Goal: Task Accomplishment & Management: Complete application form

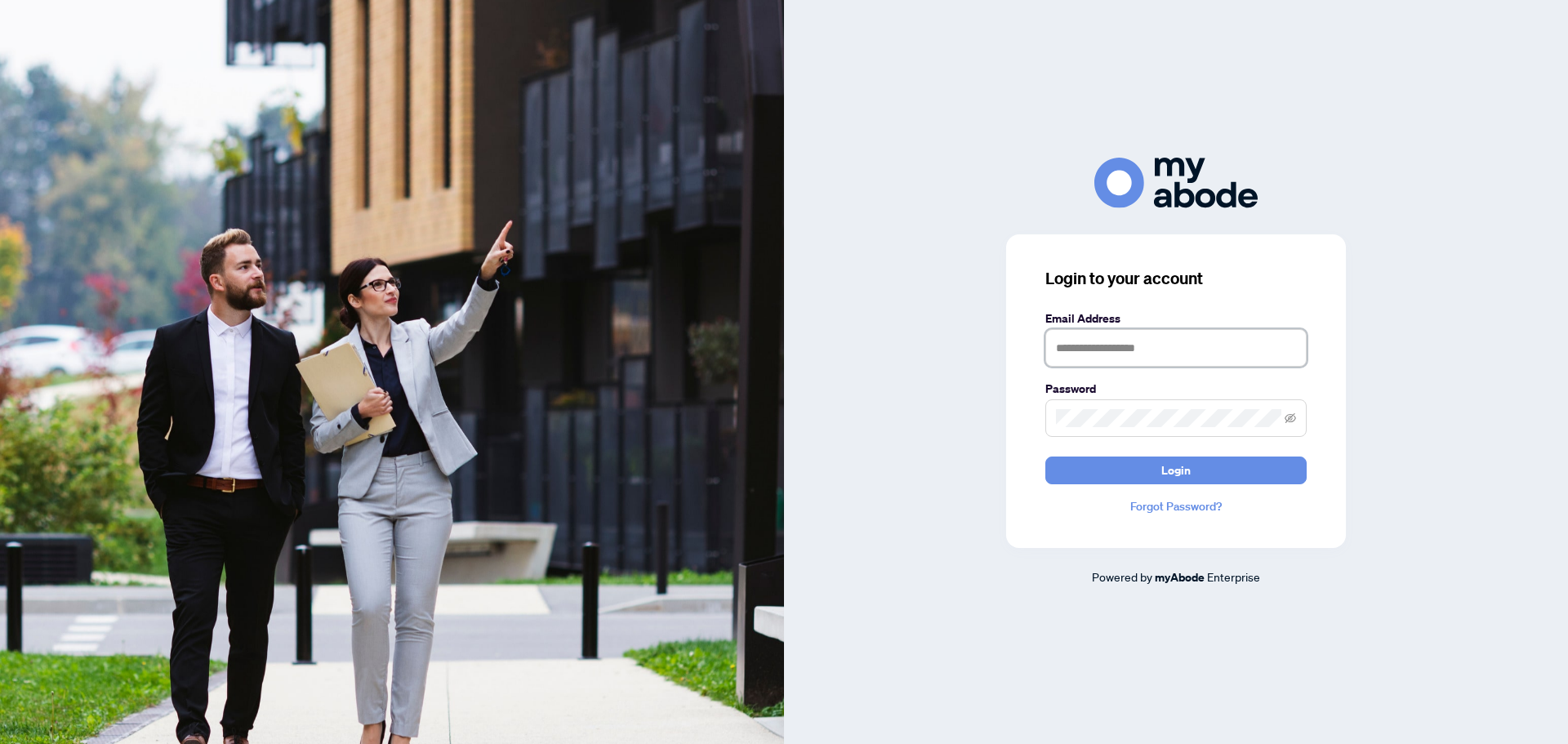
click at [1095, 343] on input "text" at bounding box center [1176, 347] width 262 height 38
type input "**********"
click at [1046, 456] on button "Login" at bounding box center [1176, 470] width 262 height 28
click at [826, 448] on div "**********" at bounding box center [1176, 371] width 784 height 427
click at [1046, 456] on button "Login" at bounding box center [1176, 470] width 262 height 28
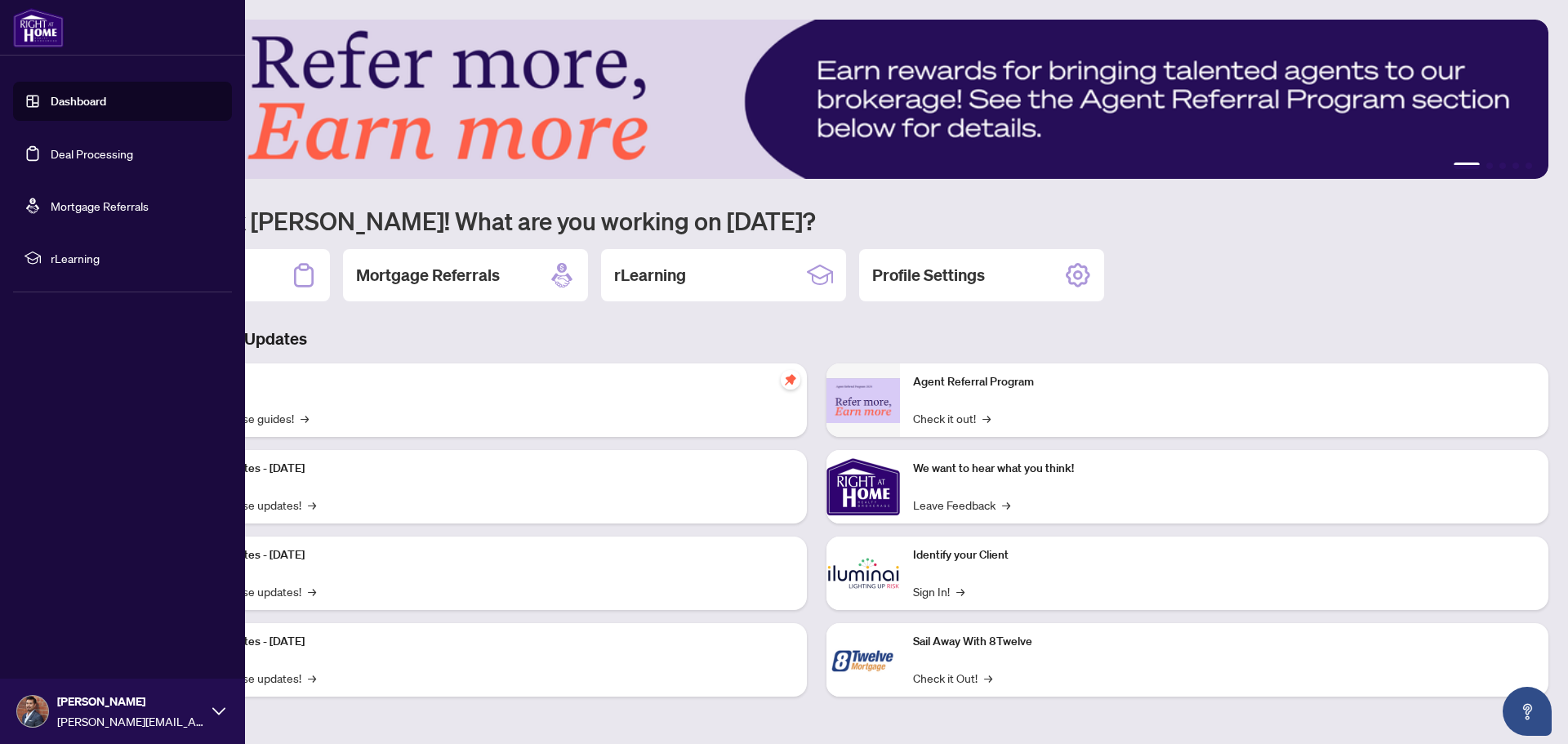
click at [50, 98] on link "Dashboard" at bounding box center [78, 100] width 56 height 14
click at [109, 159] on link "Deal Processing" at bounding box center [91, 152] width 82 height 14
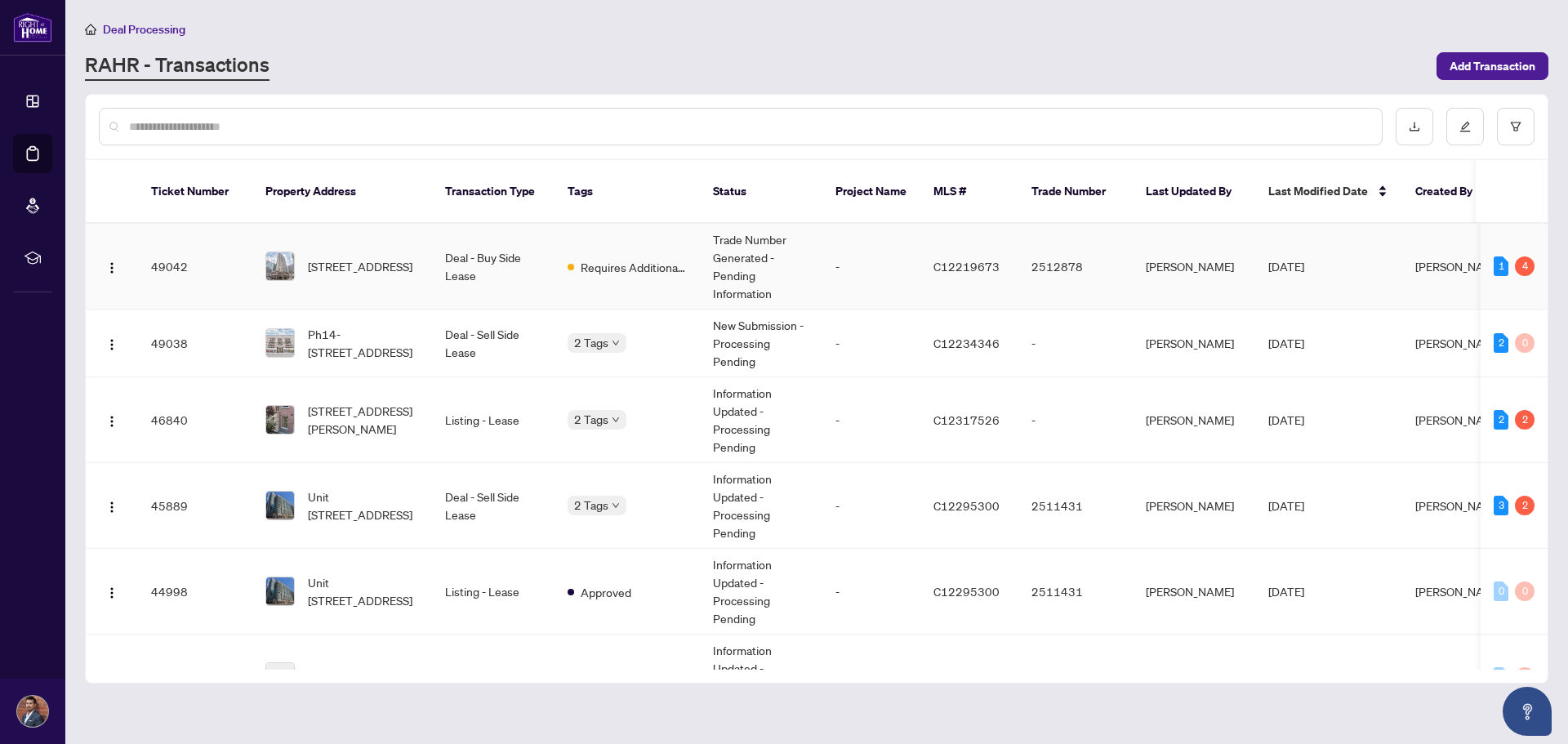
click at [787, 276] on td "Trade Number Generated - Pending Information" at bounding box center [761, 266] width 123 height 86
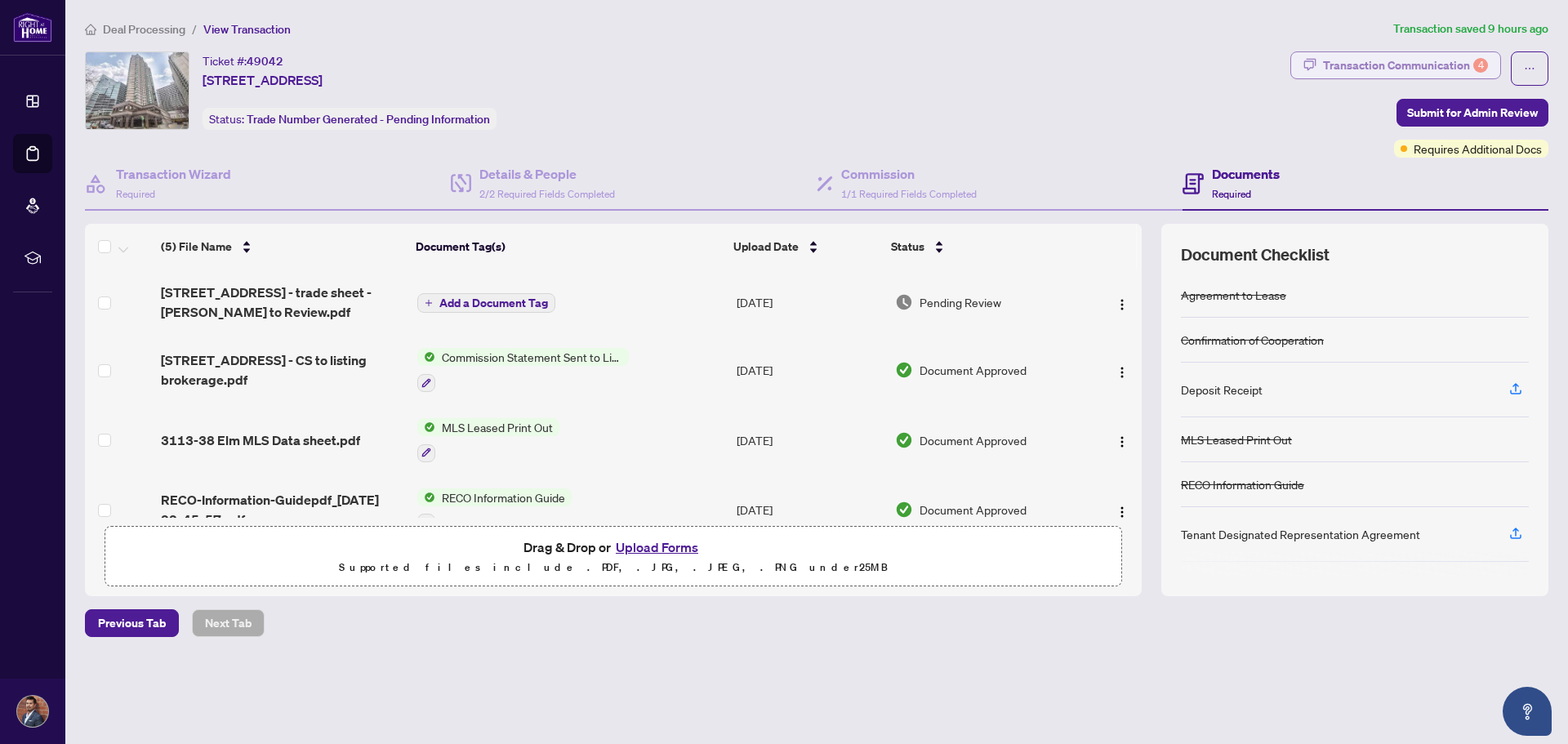
click at [1464, 53] on div "Transaction Communication 4" at bounding box center [1405, 65] width 165 height 26
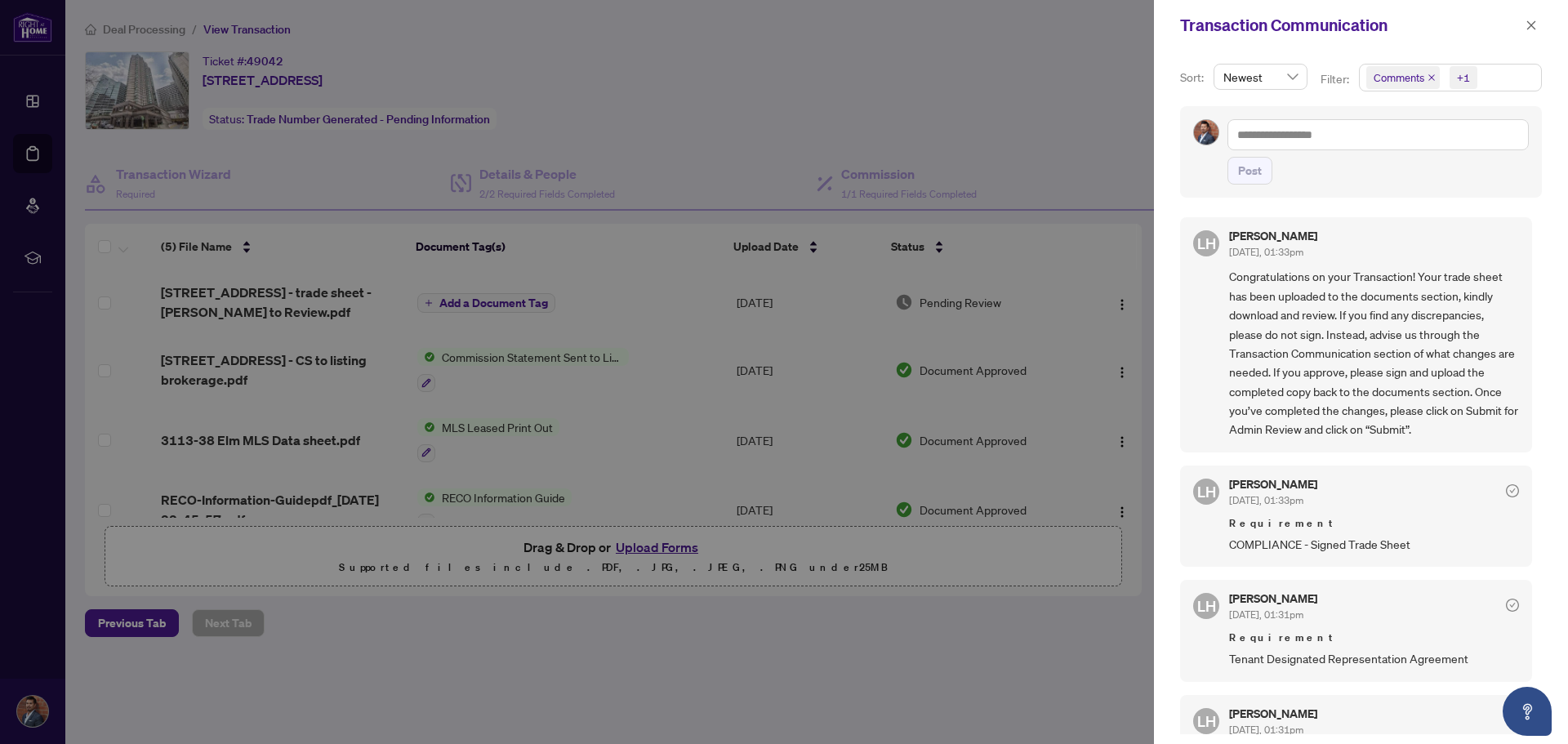
click at [874, 704] on div at bounding box center [784, 372] width 1568 height 744
click at [1528, 23] on icon "close" at bounding box center [1531, 24] width 9 height 9
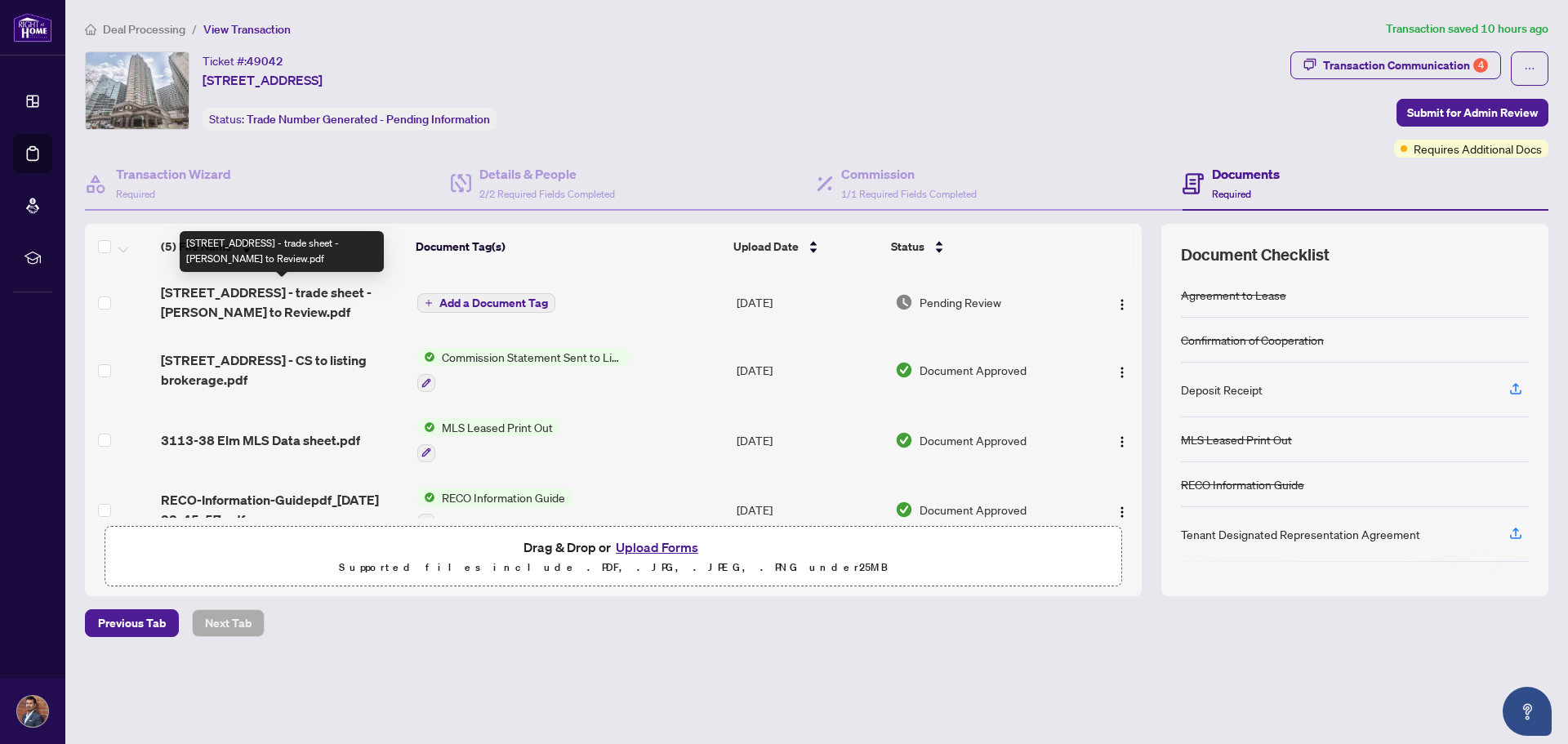
click at [209, 291] on span "[STREET_ADDRESS] - trade sheet - [PERSON_NAME] to Review.pdf" at bounding box center [282, 302] width 242 height 40
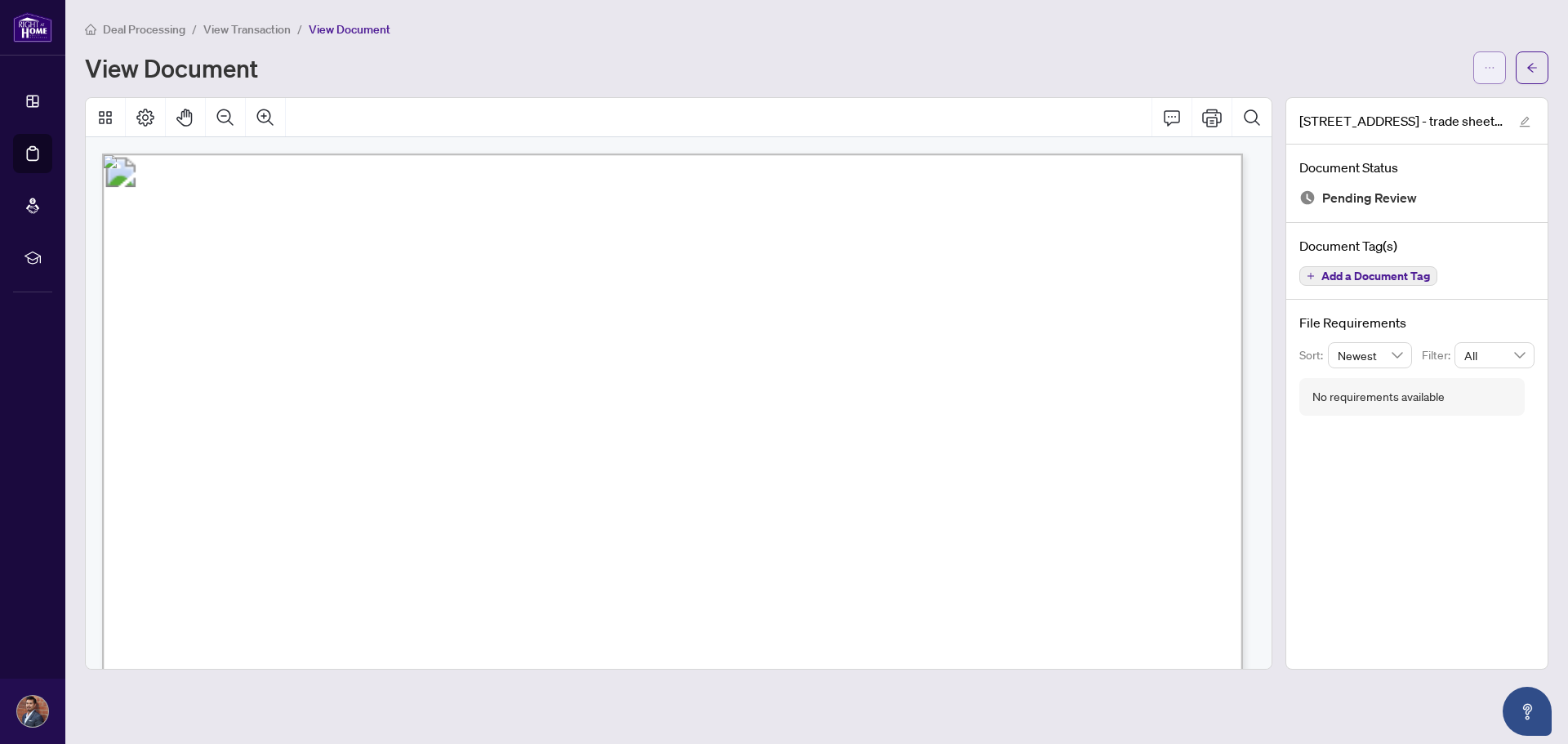
click at [1486, 69] on icon "ellipsis" at bounding box center [1490, 68] width 12 height 12
click at [1464, 105] on span "Download" at bounding box center [1431, 102] width 125 height 18
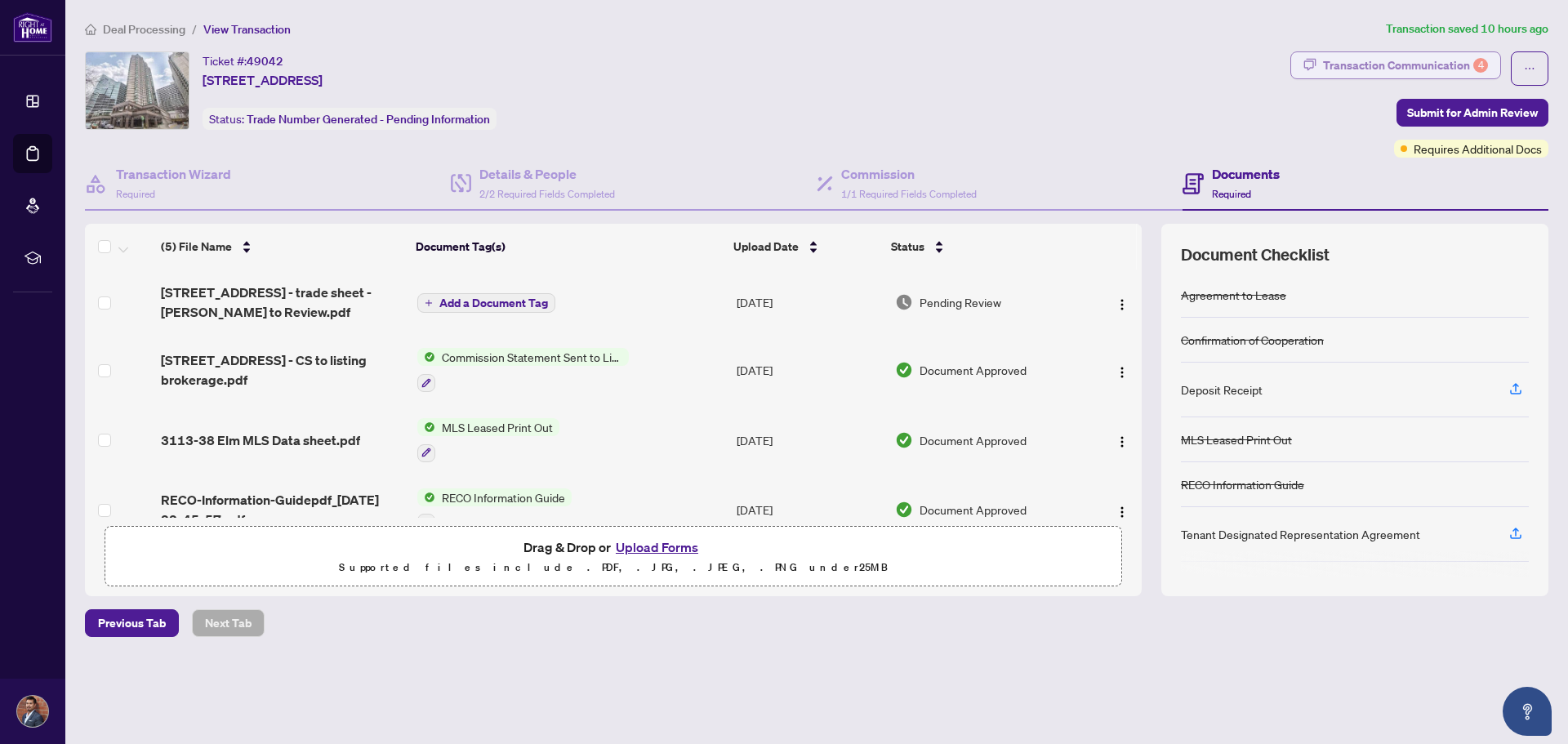
click at [1401, 53] on div "Transaction Communication 4" at bounding box center [1405, 65] width 165 height 26
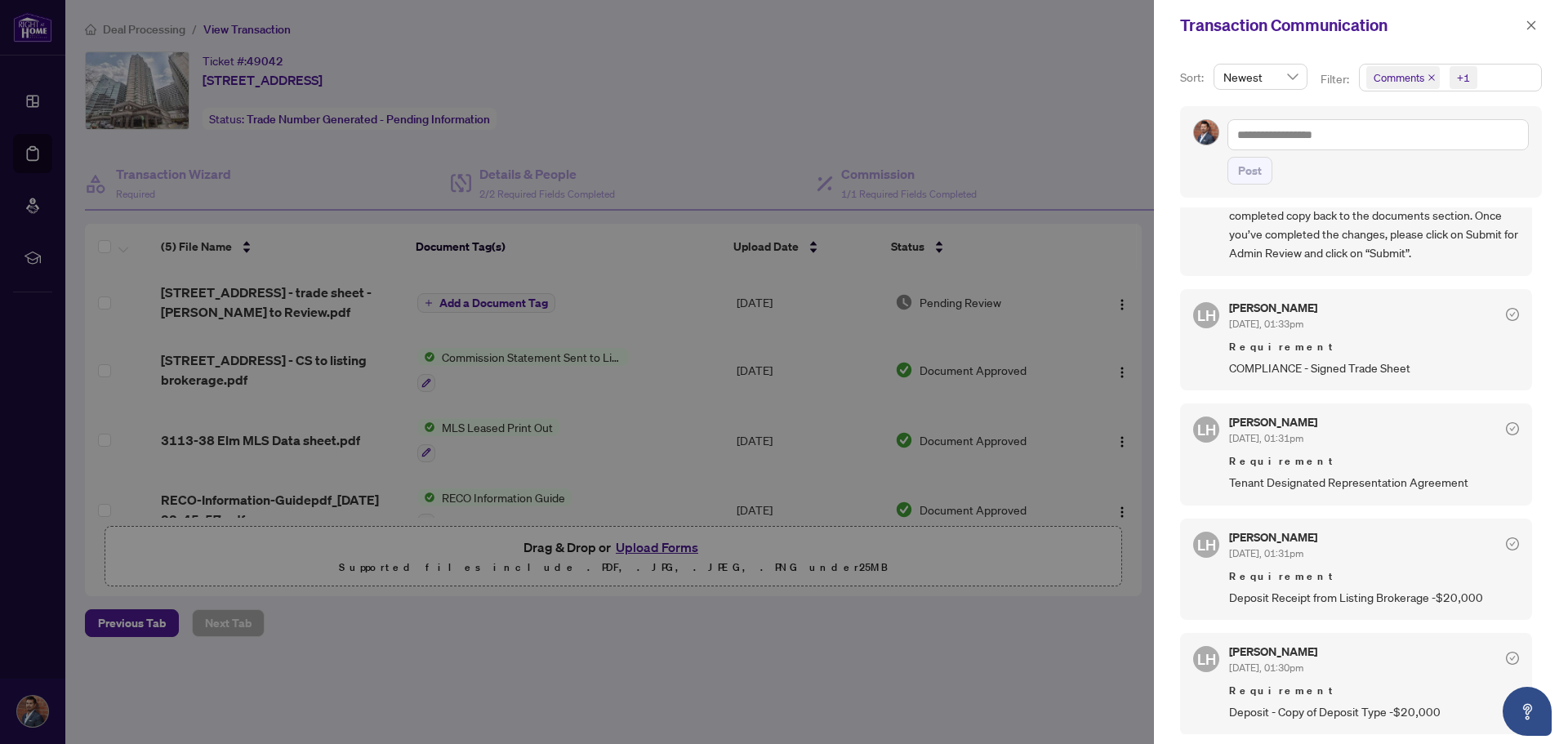
scroll to position [3, 0]
click at [612, 717] on div at bounding box center [784, 372] width 1568 height 744
click at [1533, 27] on icon "close" at bounding box center [1531, 24] width 9 height 9
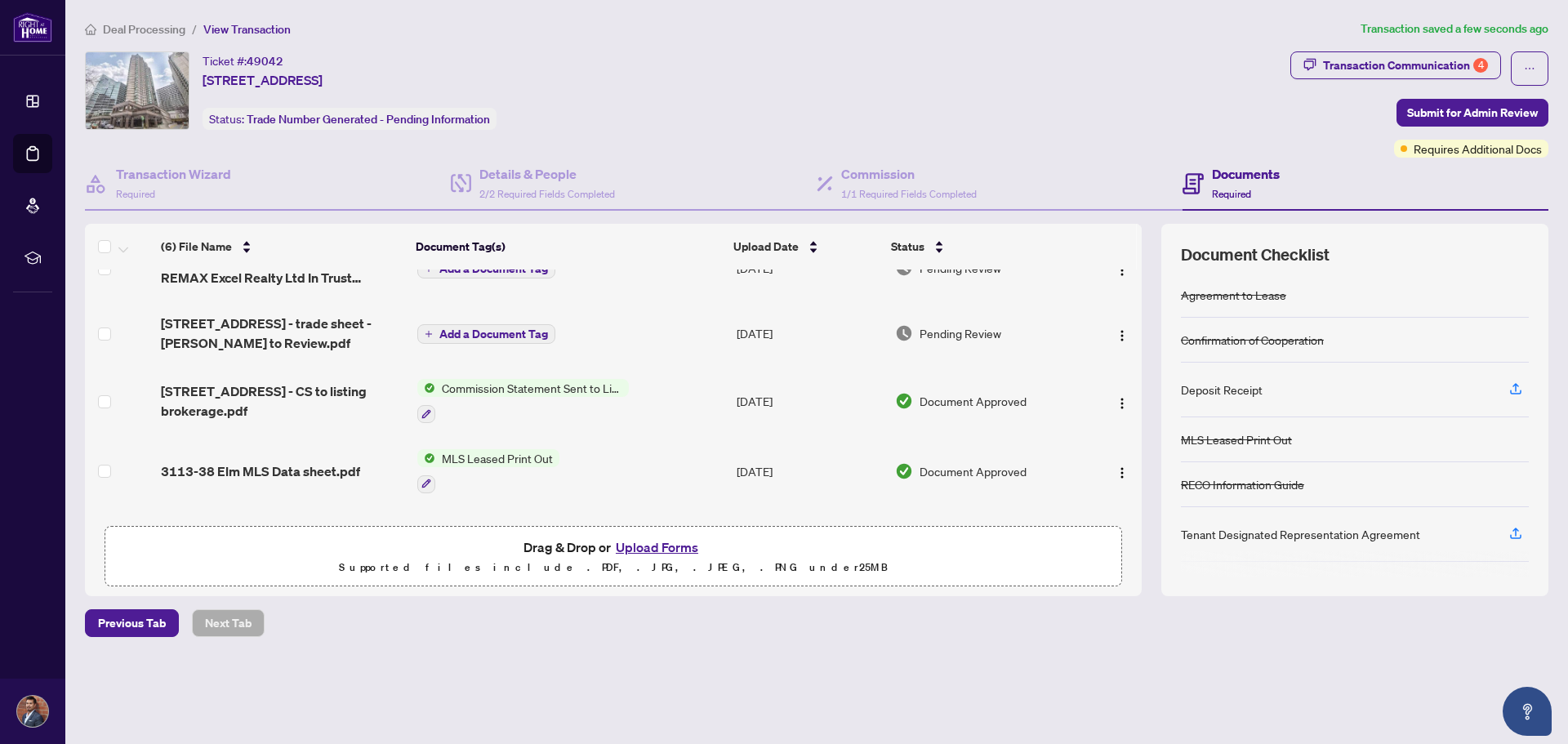
scroll to position [0, 0]
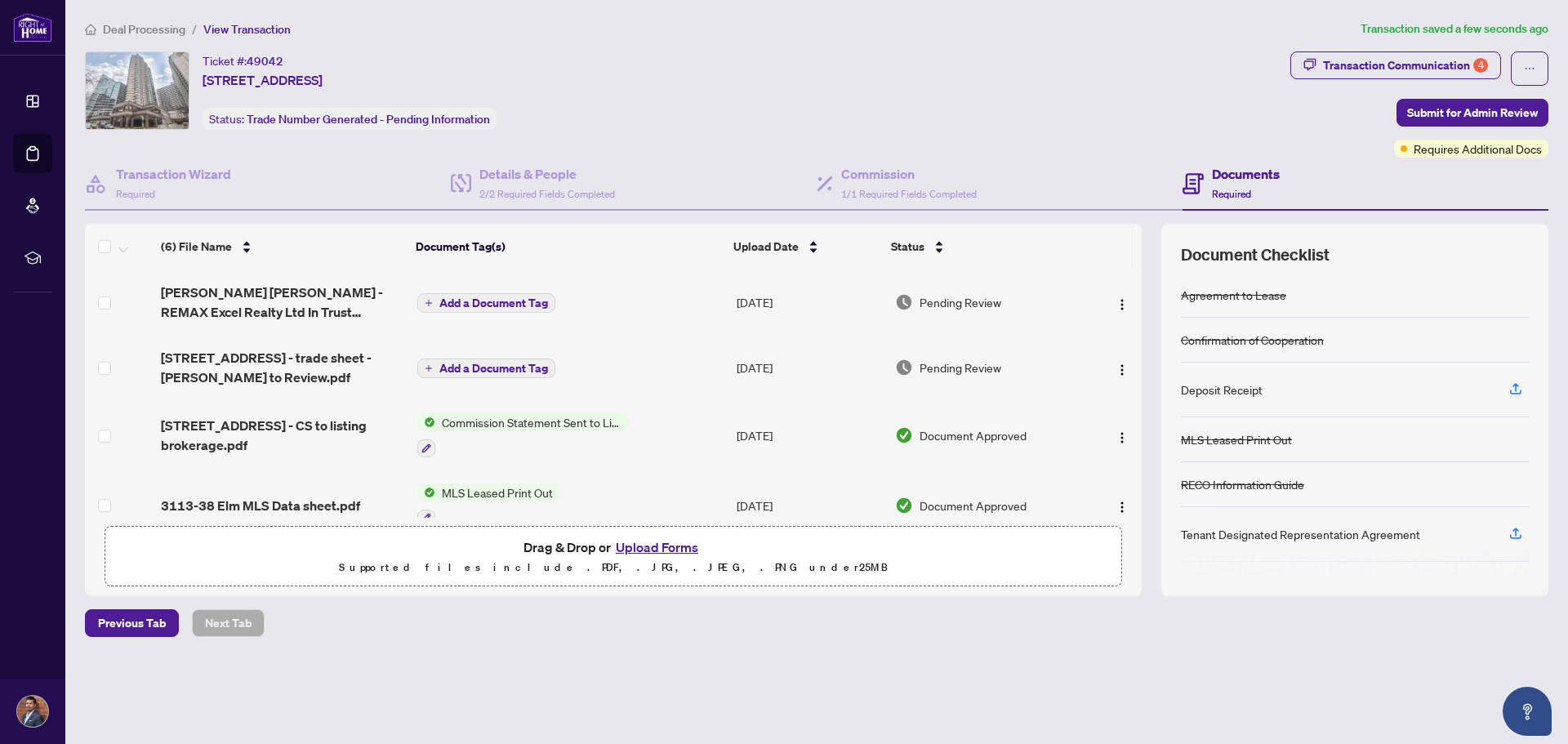
click at [109, 35] on span "Deal Processing" at bounding box center [144, 29] width 82 height 14
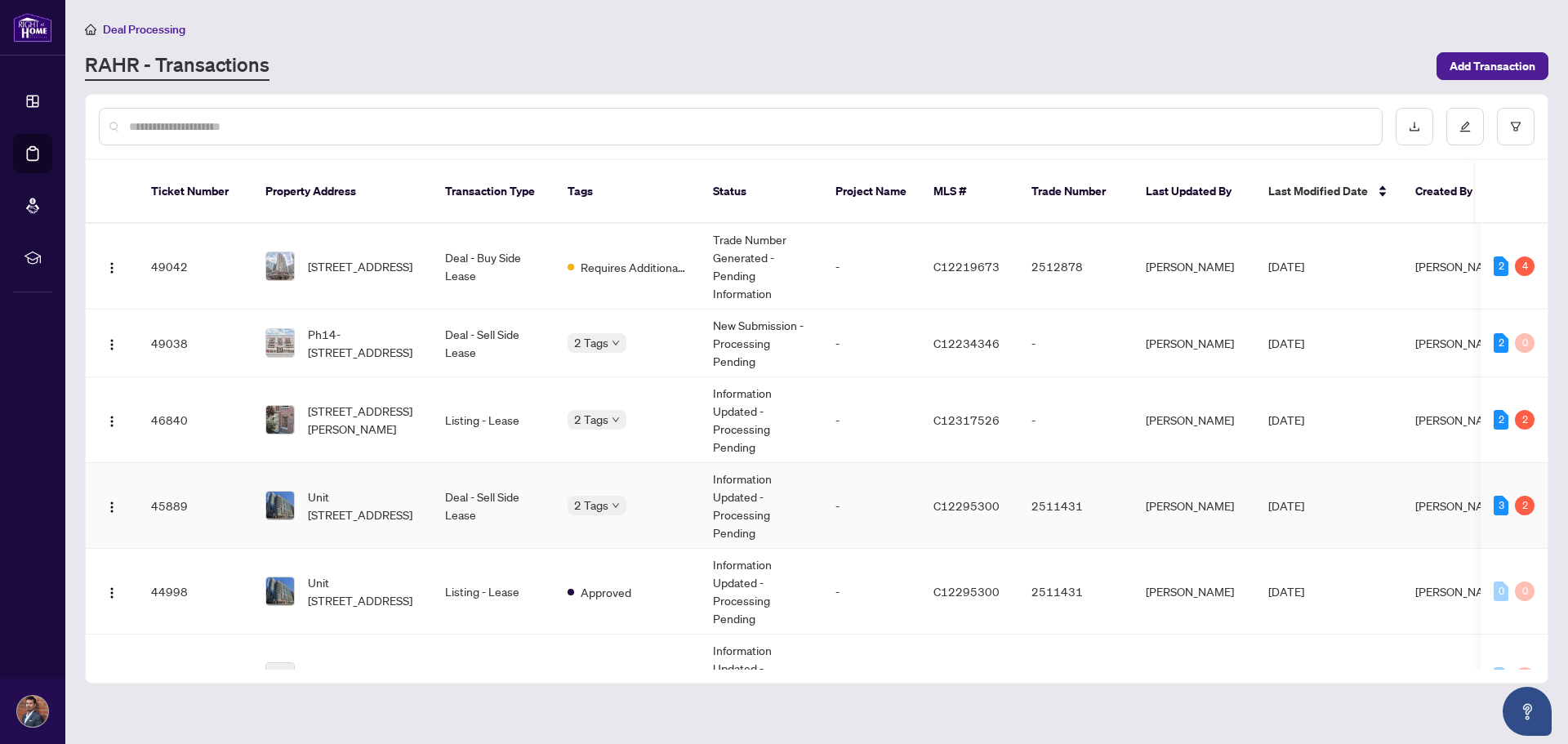
scroll to position [82, 0]
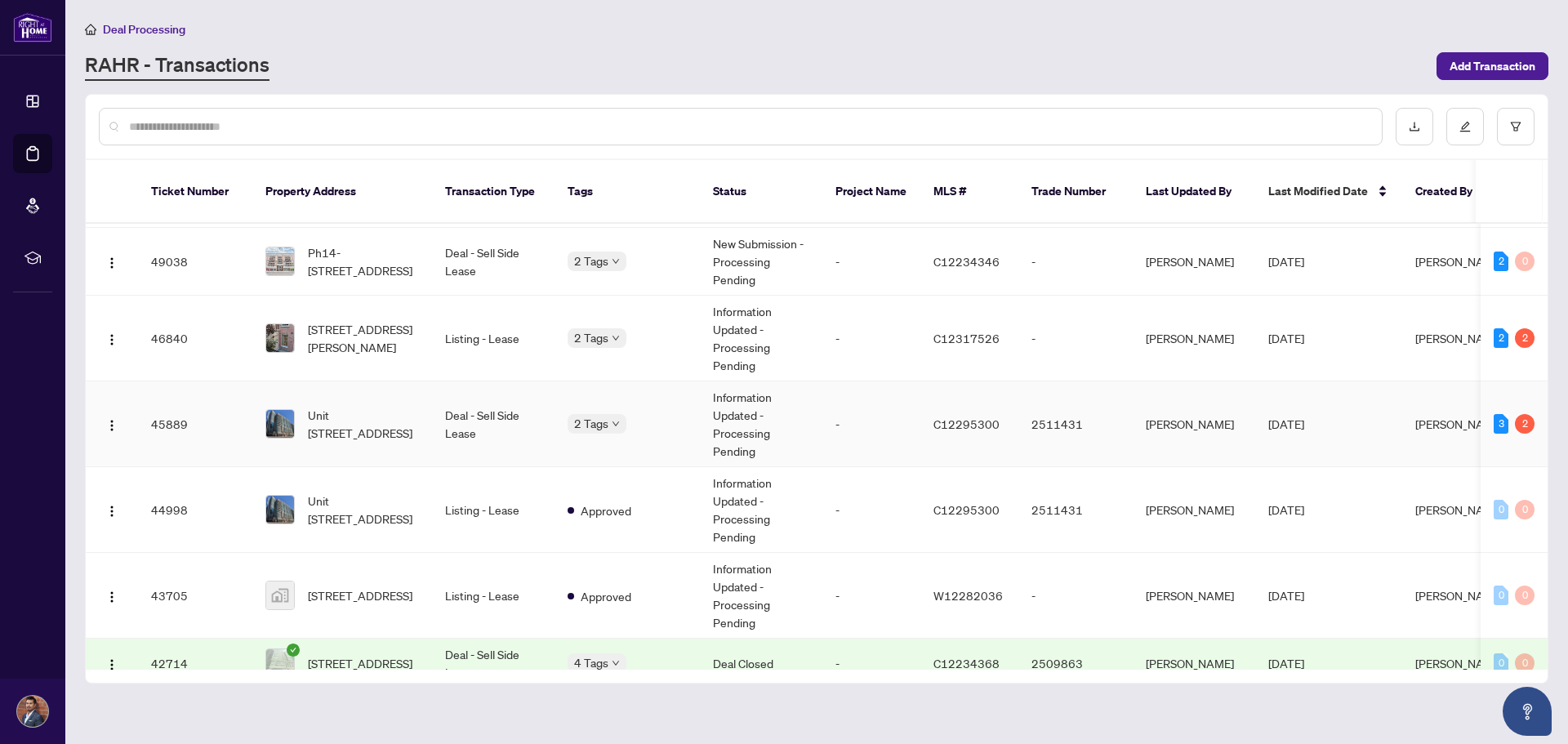
click at [813, 445] on td "Information Updated - Processing Pending" at bounding box center [761, 424] width 123 height 86
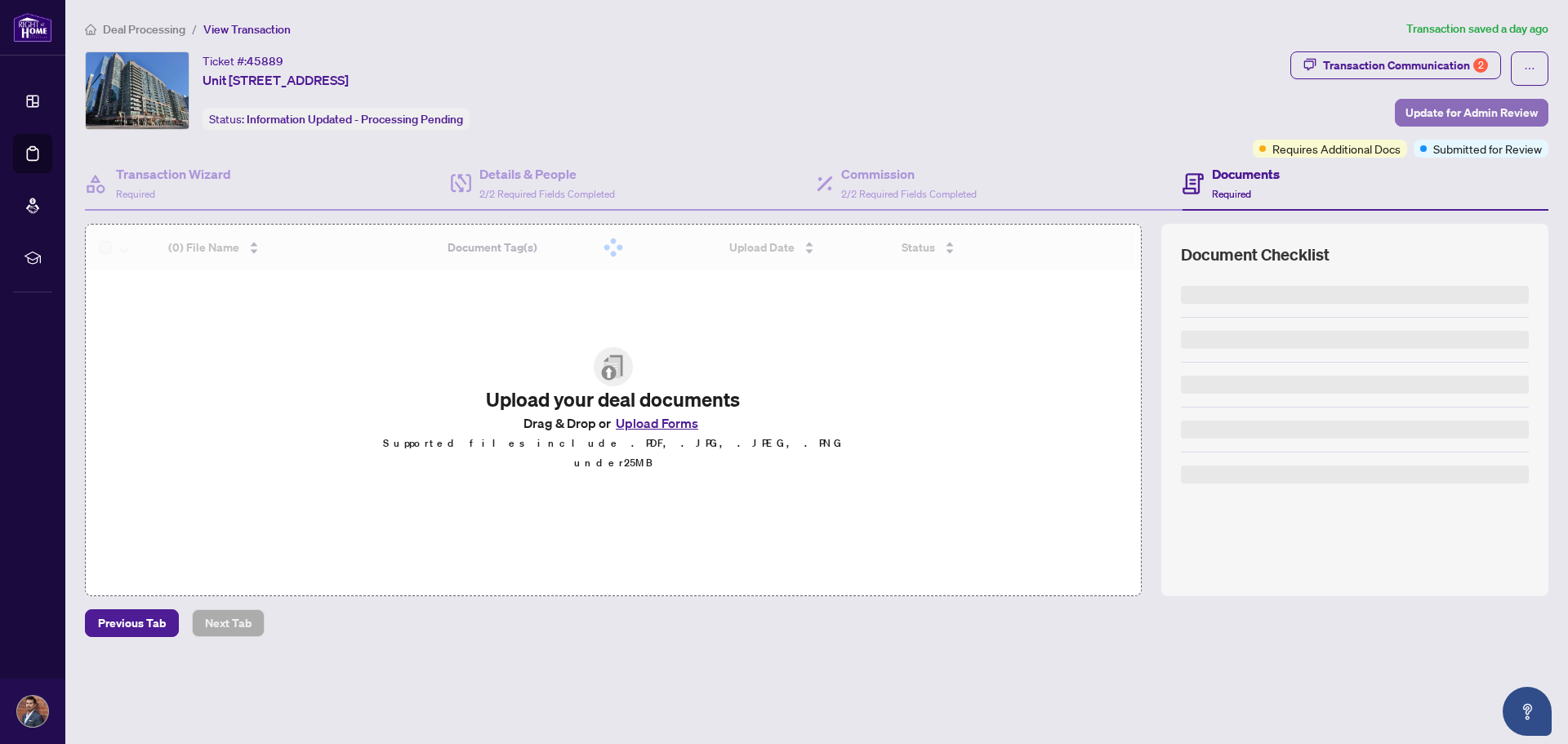
click at [1500, 116] on span "Update for Admin Review" at bounding box center [1471, 112] width 132 height 26
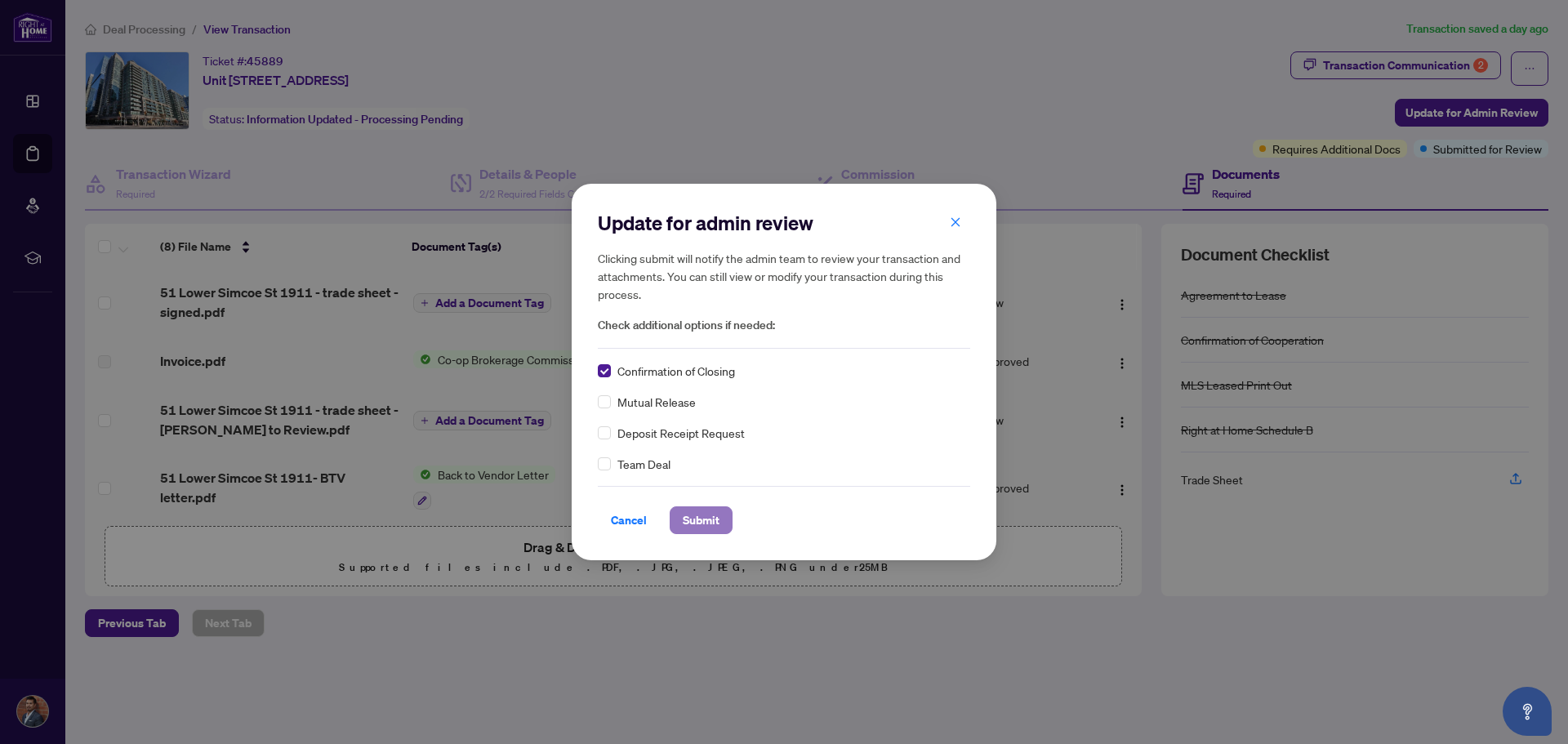
click at [686, 510] on span "Submit" at bounding box center [701, 519] width 37 height 26
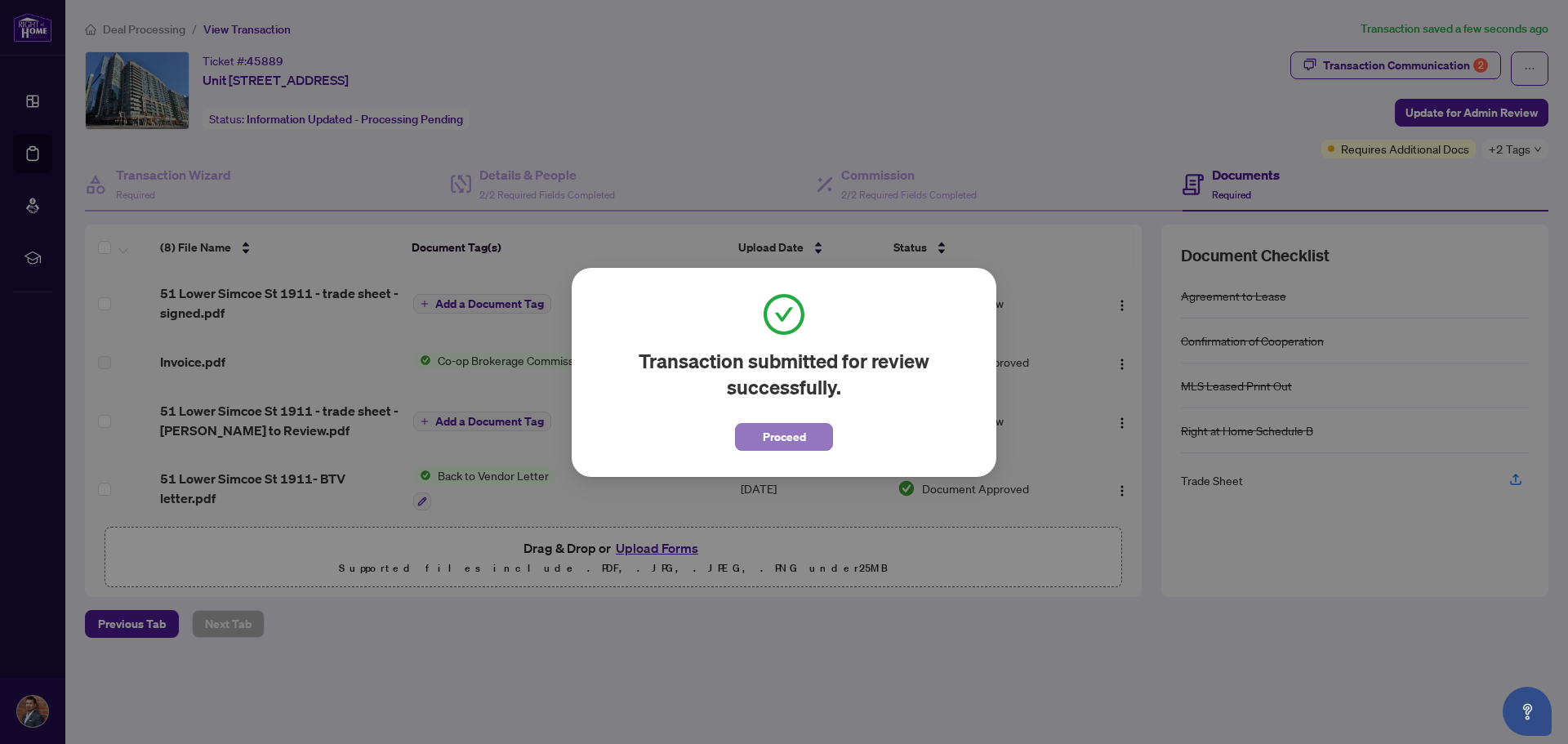
click at [795, 428] on span "Proceed" at bounding box center [784, 436] width 43 height 26
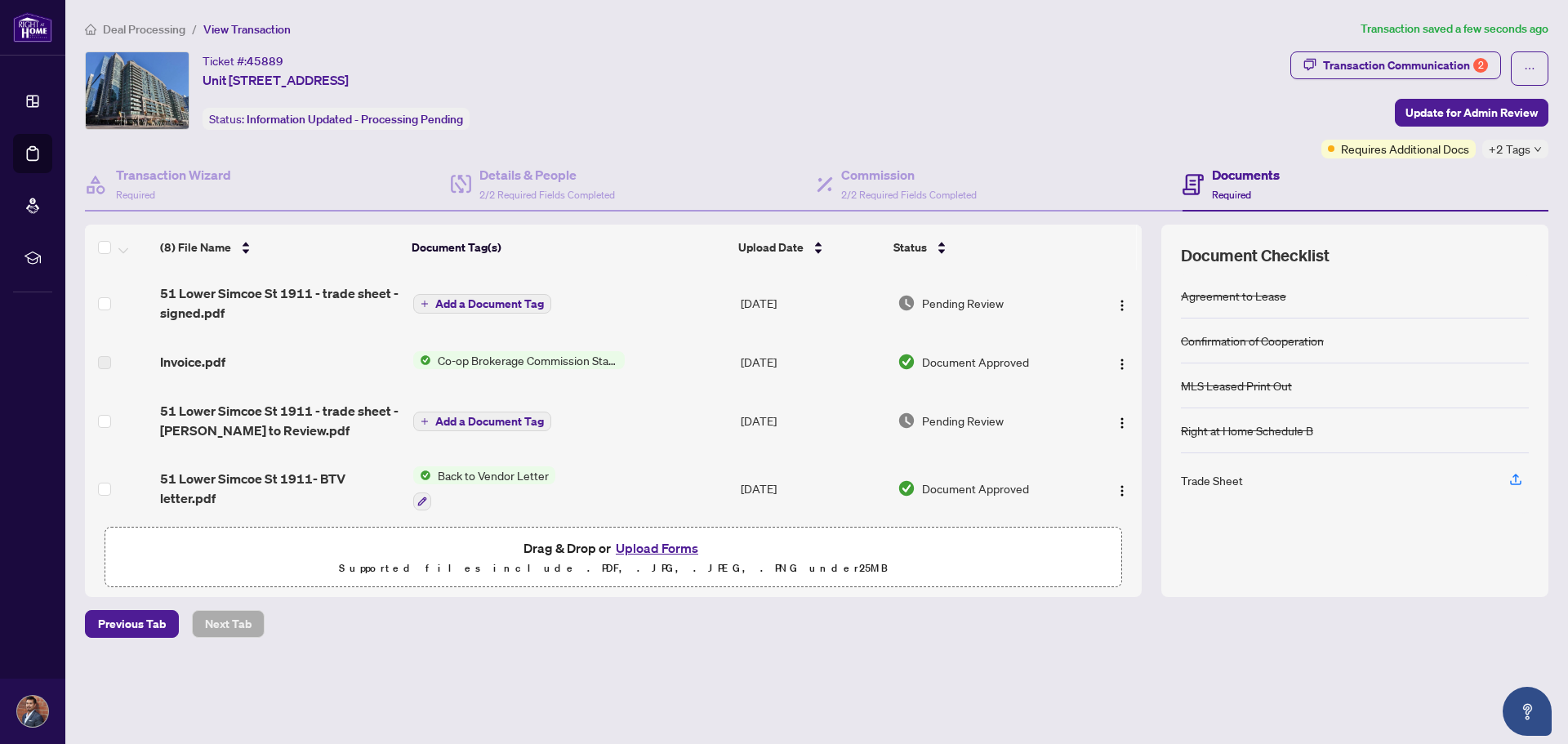
click at [151, 25] on span "Deal Processing" at bounding box center [144, 29] width 82 height 14
